Goal: Find specific page/section: Find specific page/section

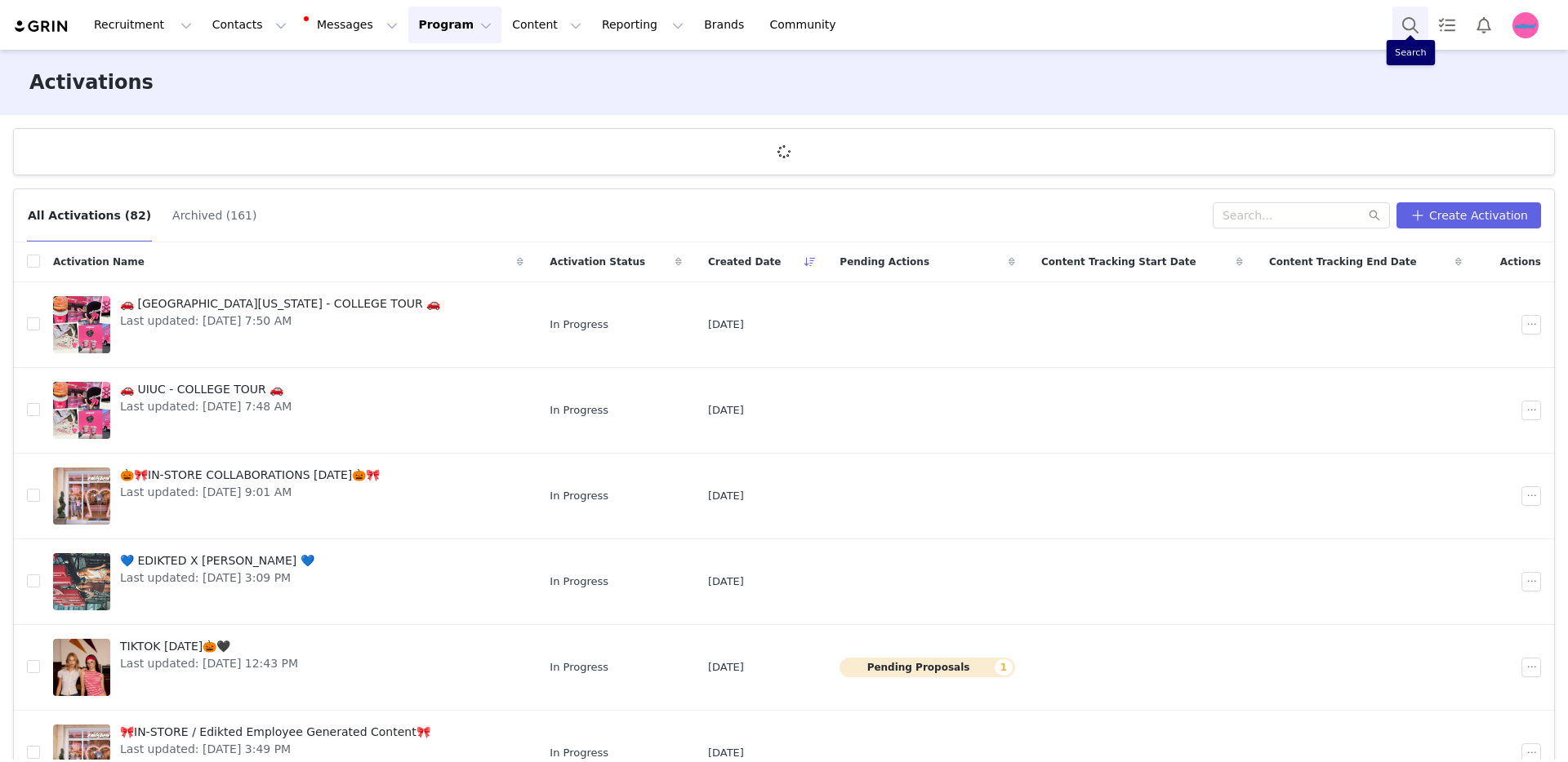
drag, startPoint x: 1404, startPoint y: 4, endPoint x: 1407, endPoint y: 15, distance: 11.4
click at [1406, 7] on div "Recruitment Recruitment Creator Search Curated Lists Landing Pages Web Extensio…" at bounding box center [784, 24] width 1568 height 50
click at [1407, 18] on button "Search" at bounding box center [1409, 25] width 36 height 37
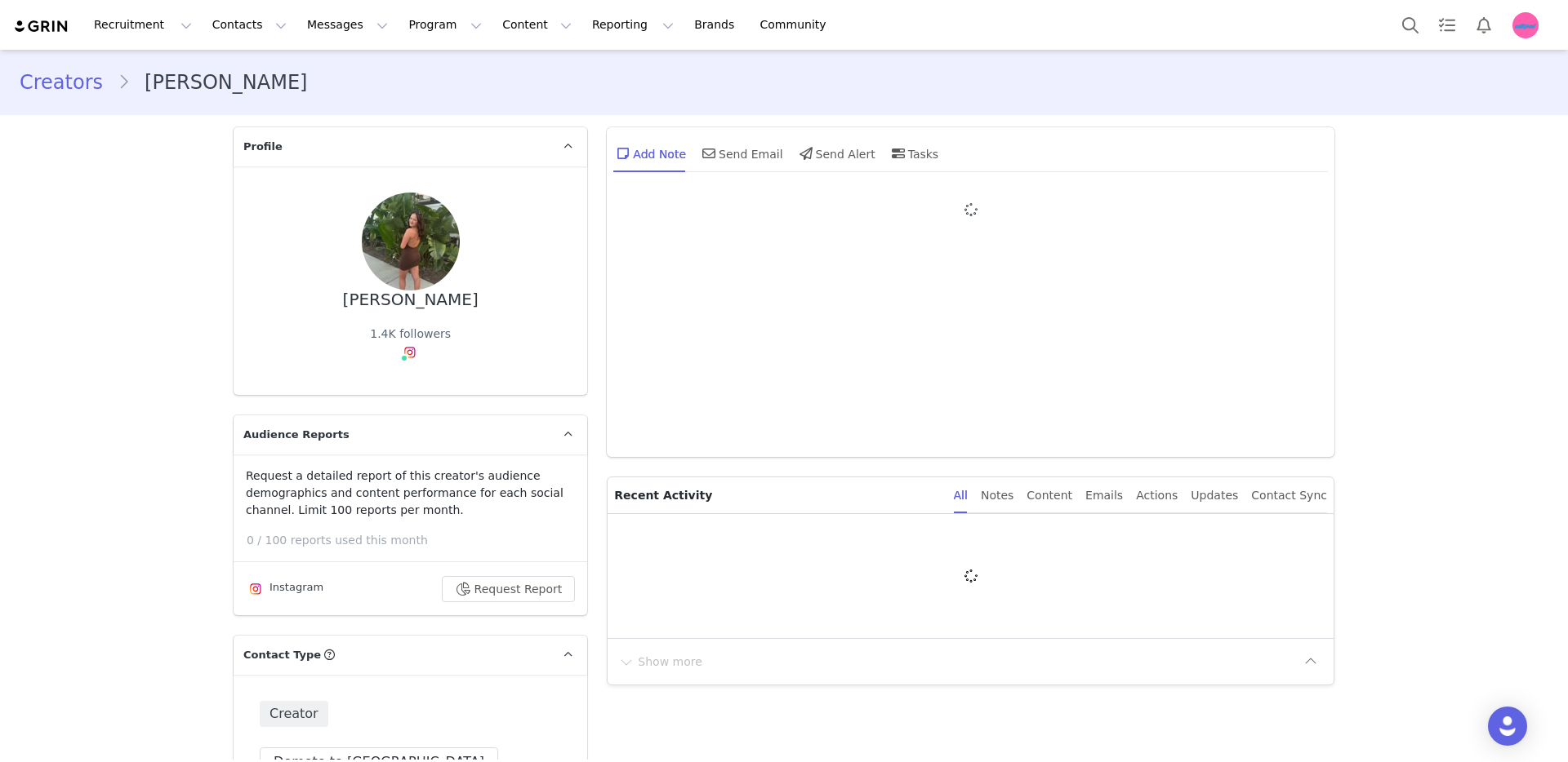
type input "+1 (United States)"
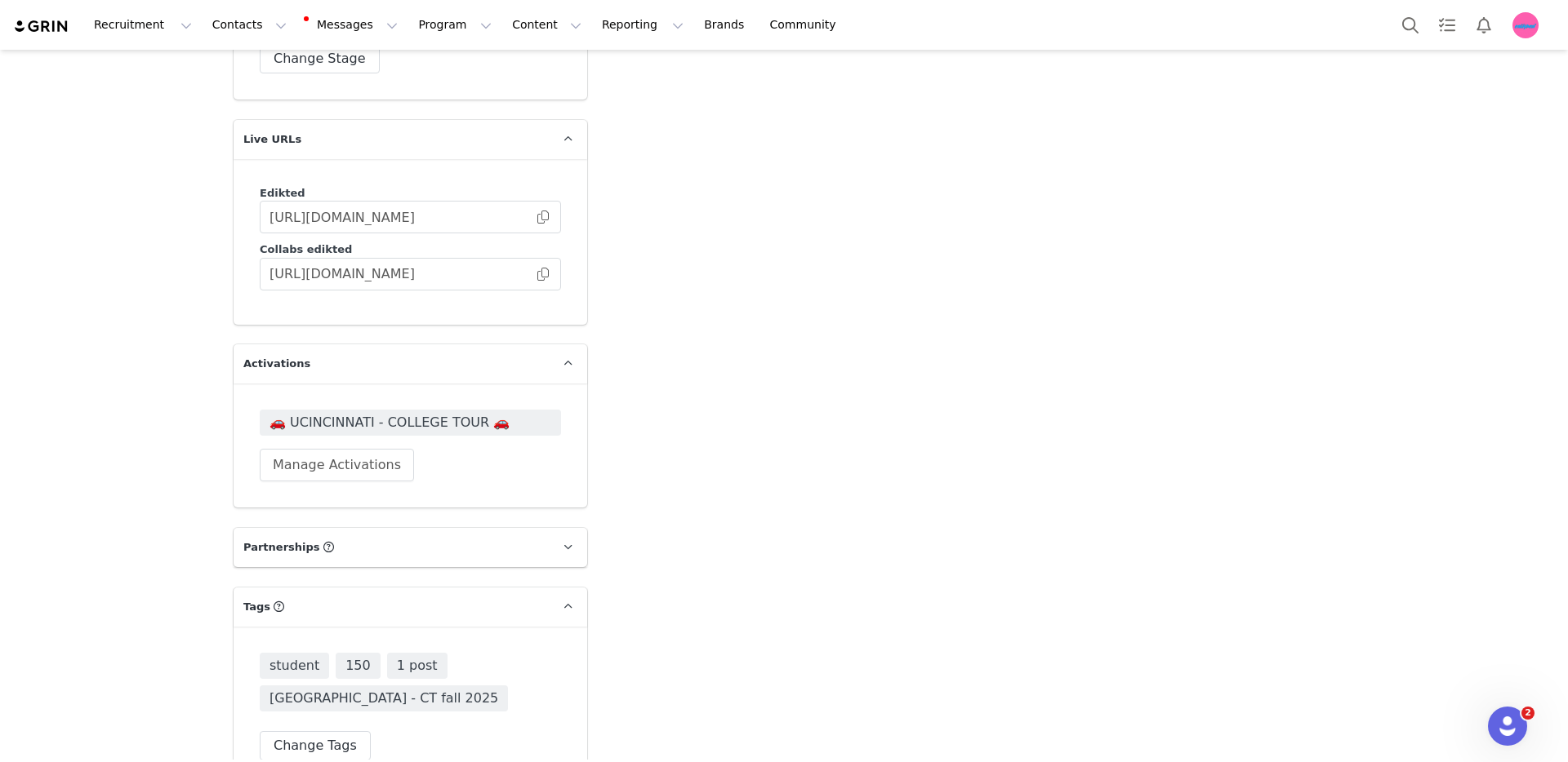
scroll to position [4573, 0]
